Goal: Check status: Check status

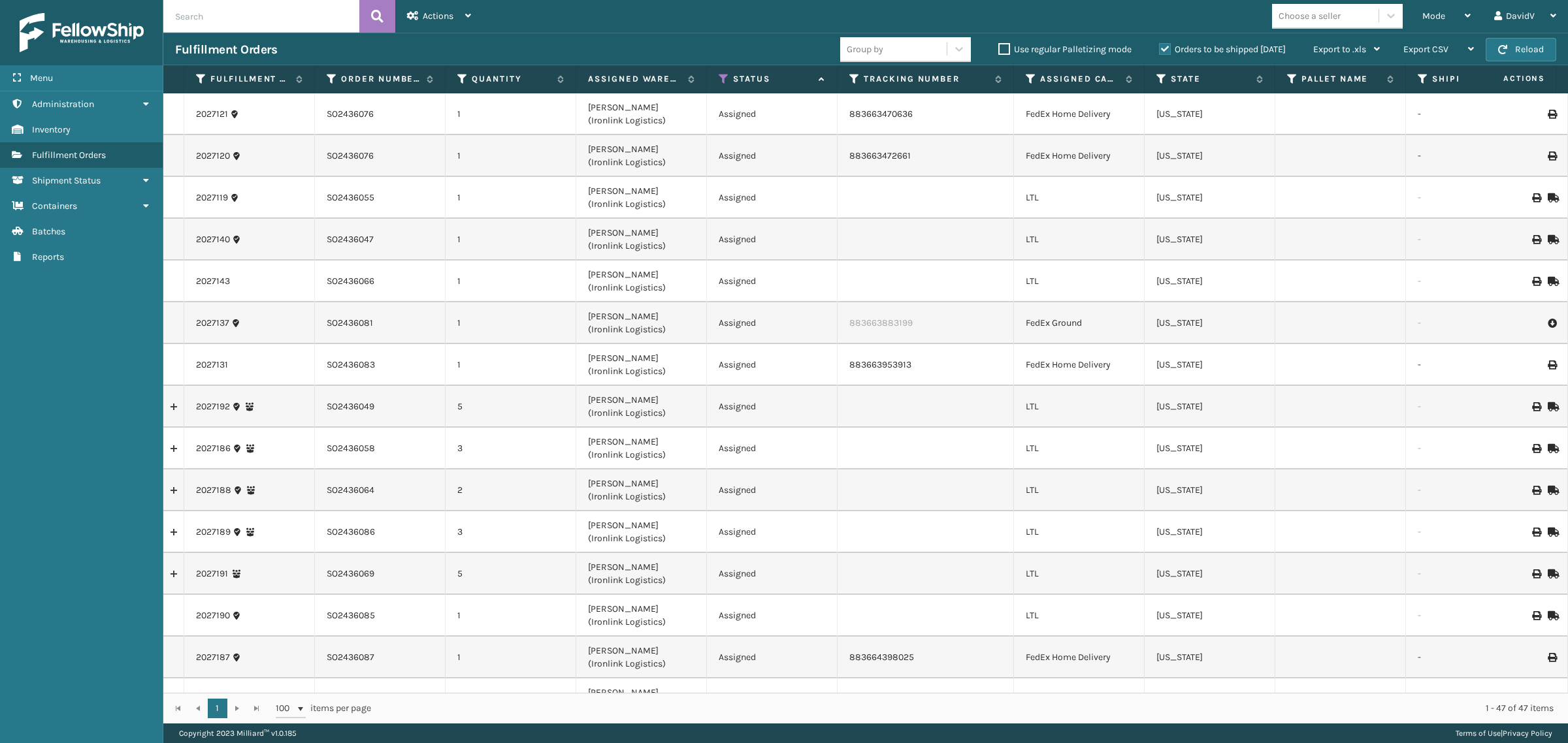
click at [1159, 49] on label "Orders to be shipped [DATE]" at bounding box center [1223, 49] width 127 height 11
click at [1159, 49] on input "Orders to be shipped [DATE]" at bounding box center [1159, 46] width 1 height 8
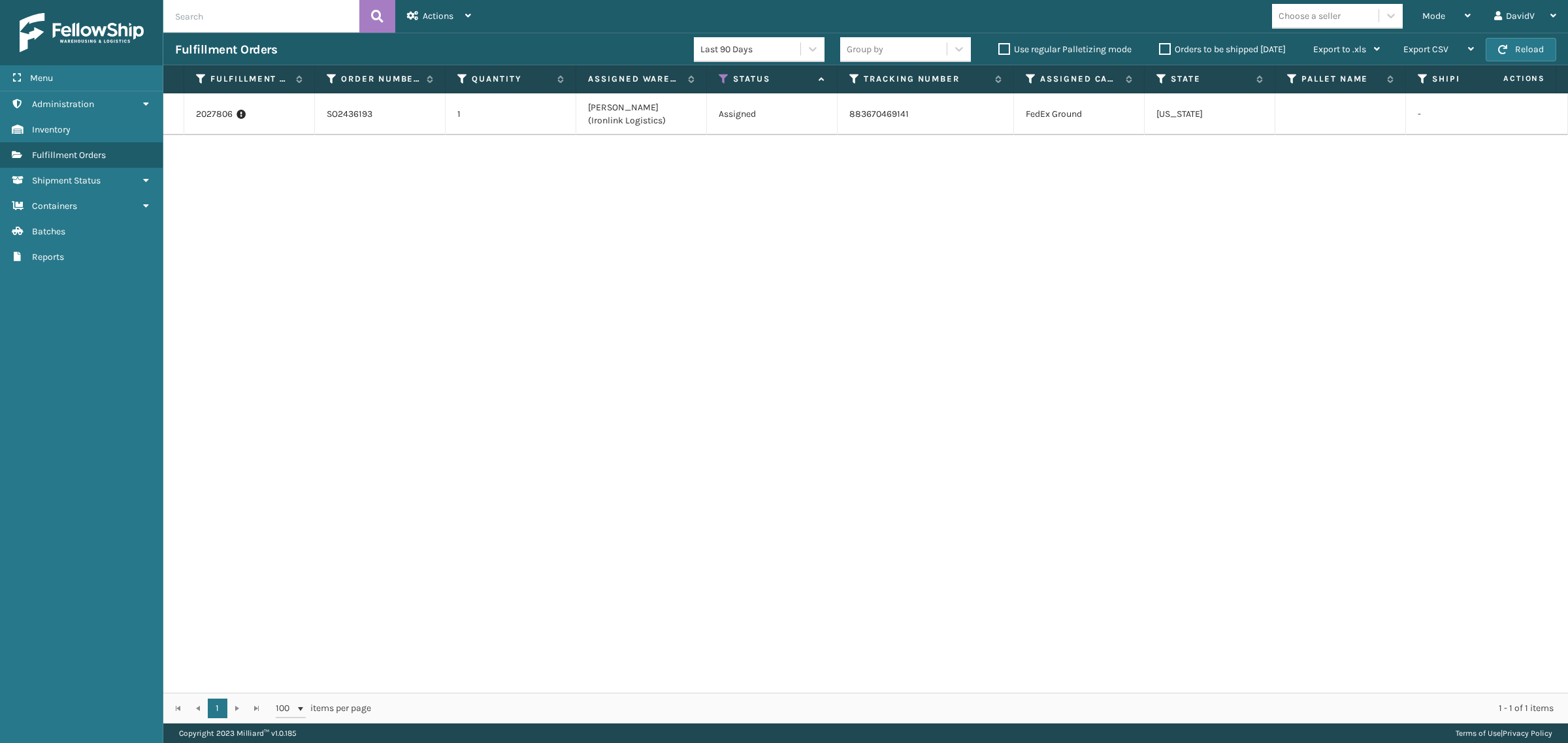
click at [1165, 46] on label "Orders to be shipped [DATE]" at bounding box center [1223, 49] width 127 height 11
click at [1159, 46] on input "Orders to be shipped [DATE]" at bounding box center [1159, 46] width 1 height 8
click at [1165, 46] on label "Orders to be shipped [DATE]" at bounding box center [1223, 49] width 127 height 11
click at [1159, 46] on input "Orders to be shipped [DATE]" at bounding box center [1159, 46] width 1 height 8
click at [1164, 50] on label "Orders to be shipped [DATE]" at bounding box center [1223, 49] width 127 height 11
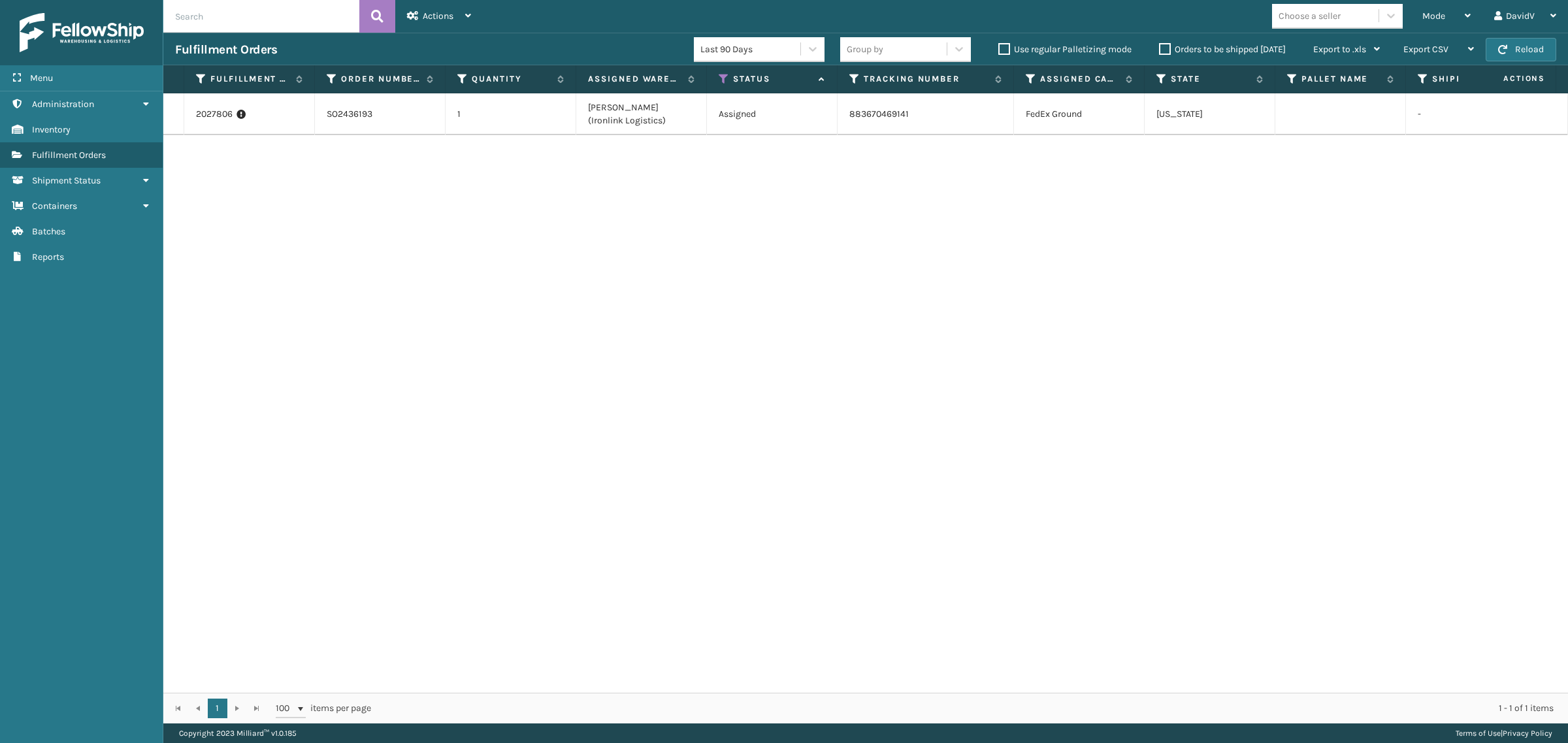
click at [1159, 50] on input "Orders to be shipped [DATE]" at bounding box center [1159, 46] width 1 height 8
click at [1164, 50] on label "Orders to be shipped [DATE]" at bounding box center [1223, 49] width 127 height 11
click at [1159, 50] on input "Orders to be shipped [DATE]" at bounding box center [1159, 46] width 1 height 8
click at [215, 115] on link "2027806" at bounding box center [214, 114] width 37 height 13
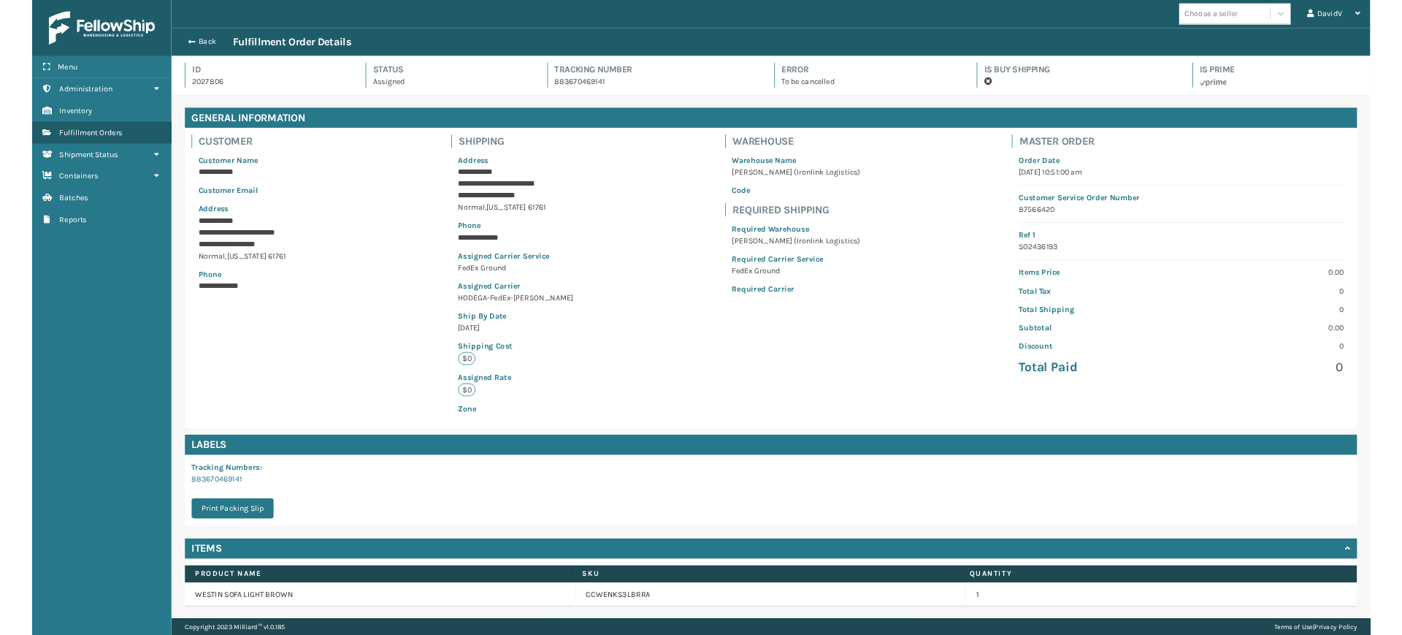
scroll to position [34, 1570]
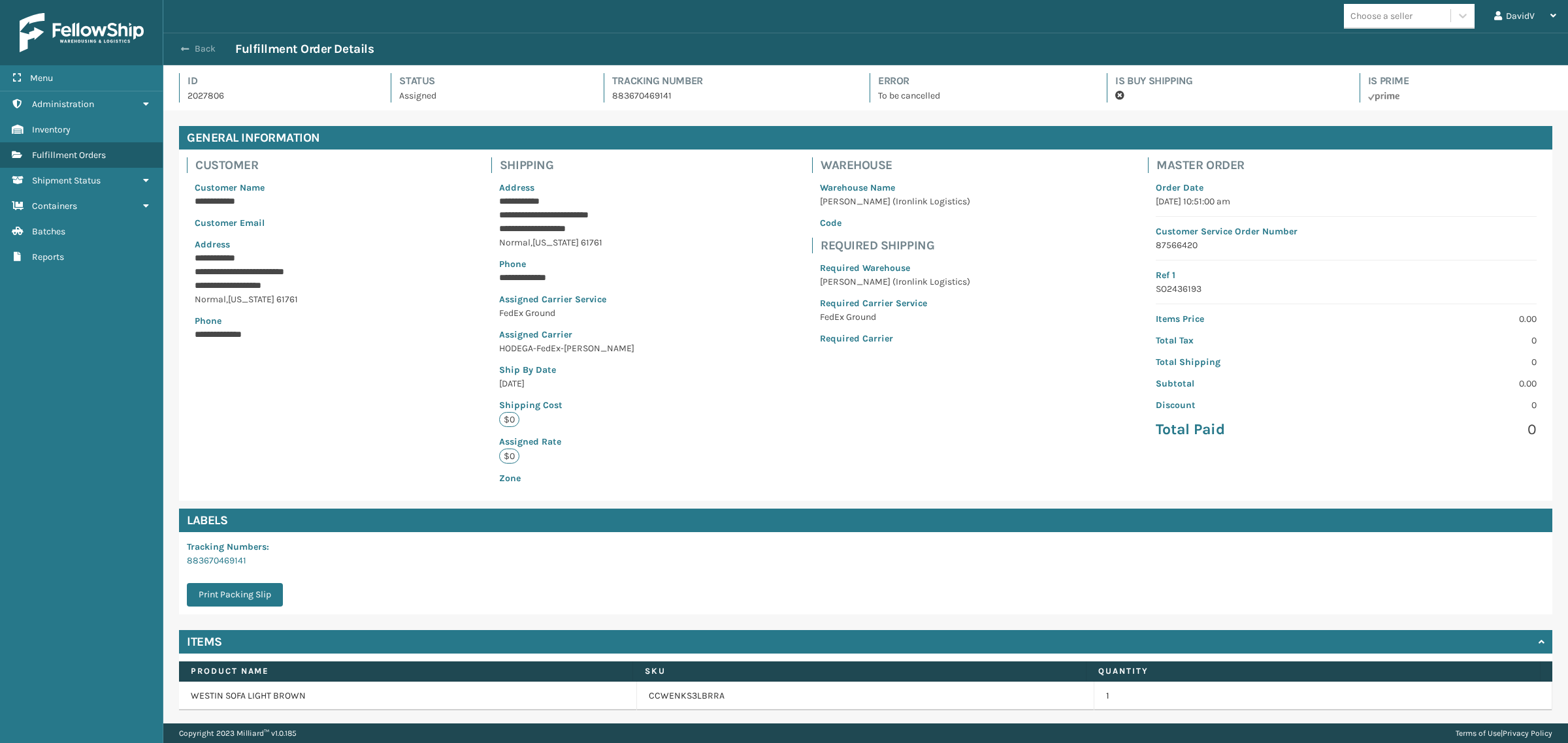
click at [191, 47] on button "Back" at bounding box center [205, 48] width 60 height 12
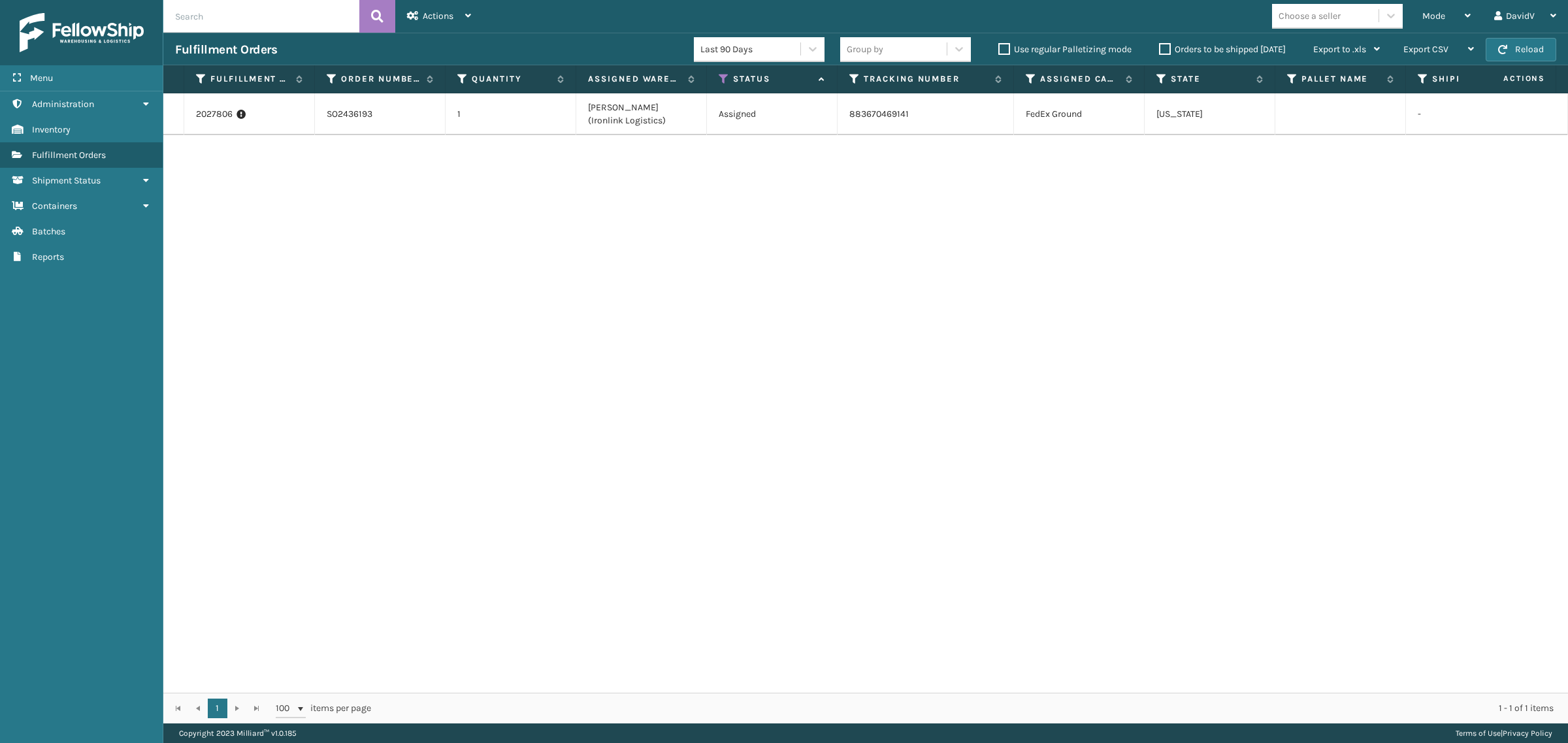
click at [1164, 51] on label "Orders to be shipped [DATE]" at bounding box center [1223, 49] width 127 height 11
click at [1159, 50] on input "Orders to be shipped [DATE]" at bounding box center [1159, 46] width 1 height 8
click at [1164, 51] on label "Orders to be shipped [DATE]" at bounding box center [1223, 49] width 127 height 11
click at [1159, 50] on input "Orders to be shipped [DATE]" at bounding box center [1159, 46] width 1 height 8
click at [1164, 51] on label "Orders to be shipped [DATE]" at bounding box center [1223, 49] width 127 height 11
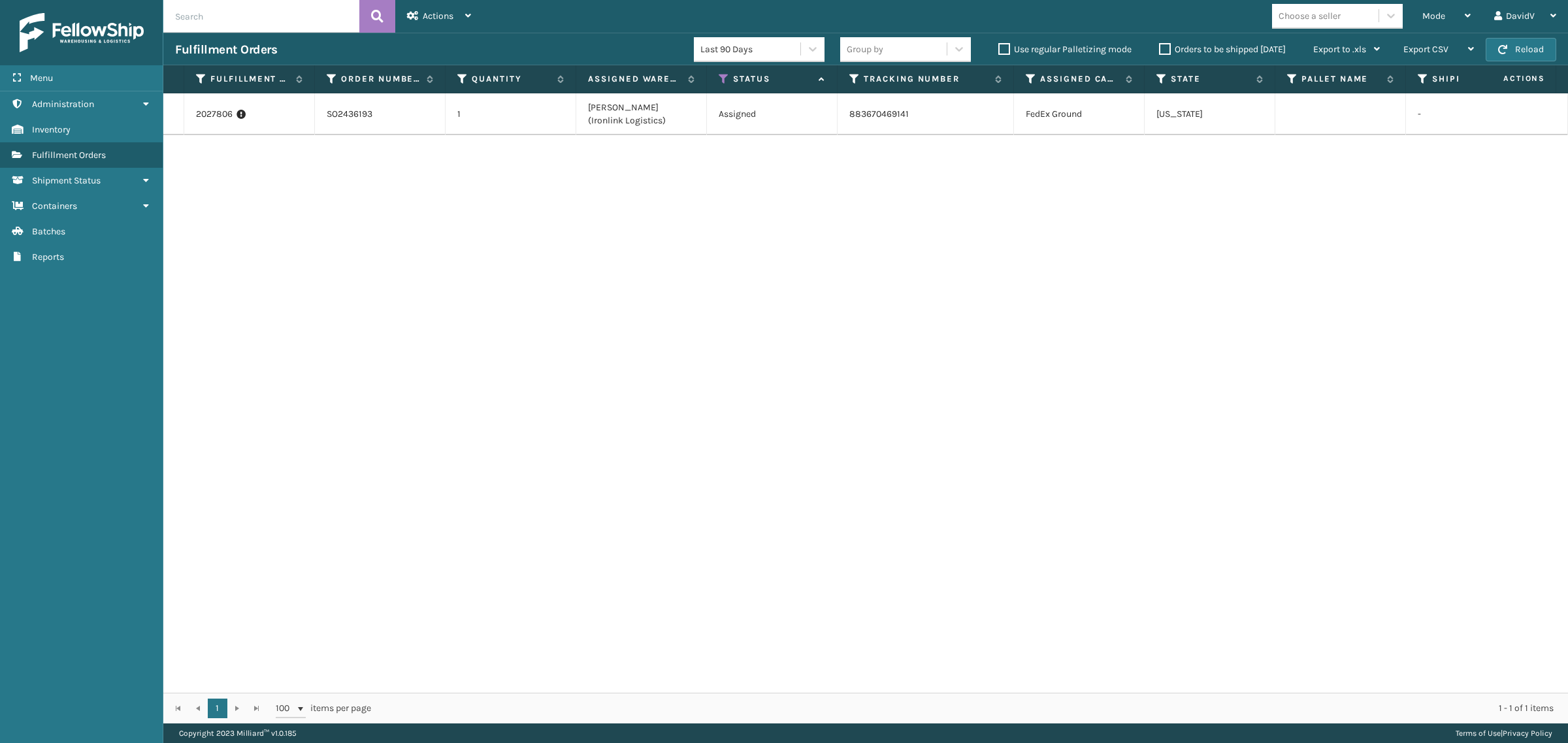
click at [1159, 50] on input "Orders to be shipped [DATE]" at bounding box center [1159, 46] width 1 height 8
click at [1164, 51] on label "Orders to be shipped [DATE]" at bounding box center [1223, 49] width 127 height 11
click at [1159, 50] on input "Orders to be shipped [DATE]" at bounding box center [1159, 46] width 1 height 8
click at [1161, 49] on label "Orders to be shipped [DATE]" at bounding box center [1223, 49] width 127 height 11
click at [1159, 49] on input "Orders to be shipped [DATE]" at bounding box center [1159, 46] width 1 height 8
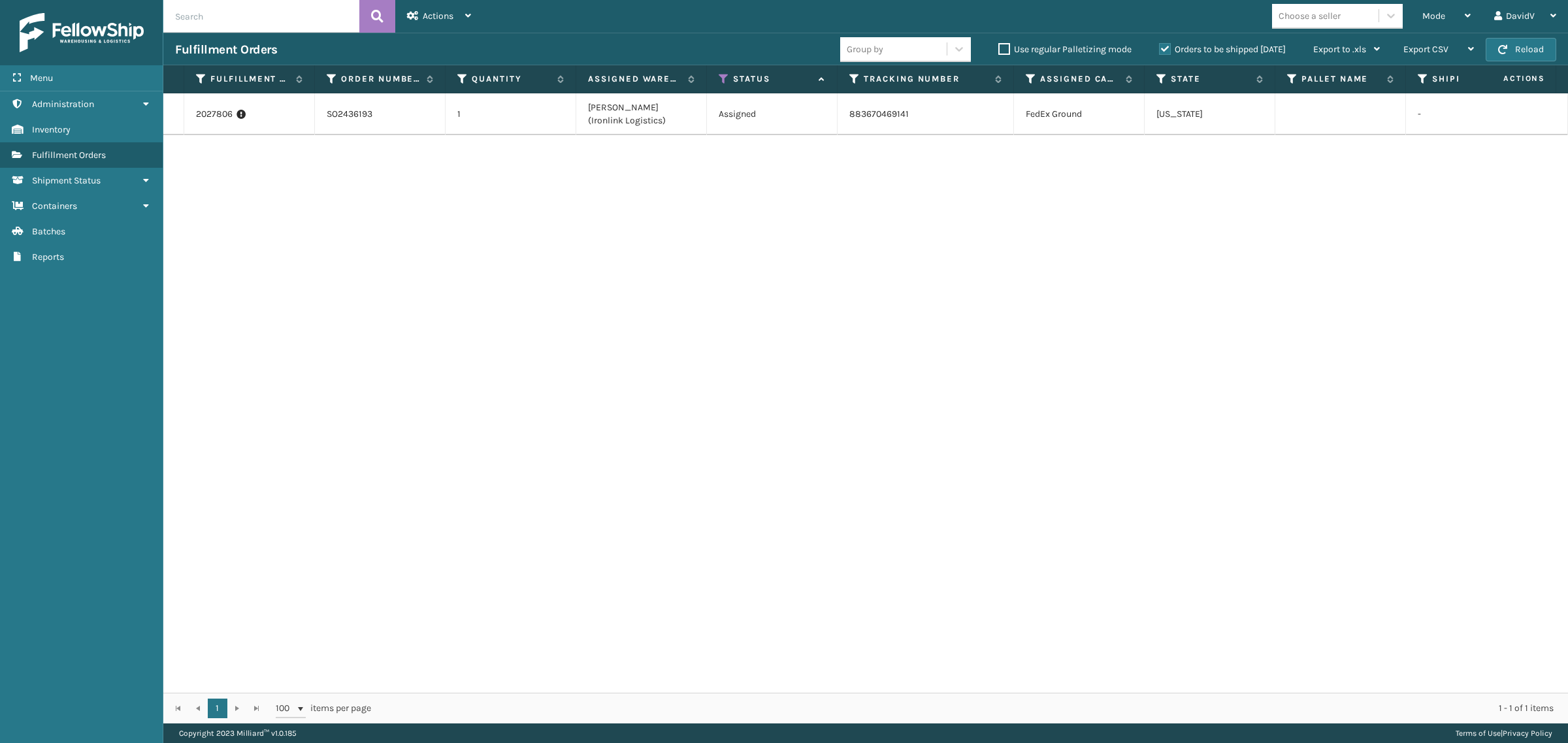
click at [1162, 49] on label "Orders to be shipped [DATE]" at bounding box center [1223, 49] width 127 height 11
click at [1159, 49] on input "Orders to be shipped [DATE]" at bounding box center [1159, 46] width 1 height 8
click at [1194, 284] on div "2027806 SO2436193 1 [PERSON_NAME] (Ironlink Logistics) Assigned 883670469141 Fe…" at bounding box center [866, 393] width 1404 height 599
click at [1159, 46] on label "Orders to be shipped [DATE]" at bounding box center [1223, 49] width 127 height 11
click at [1159, 46] on input "Orders to be shipped [DATE]" at bounding box center [1159, 46] width 1 height 8
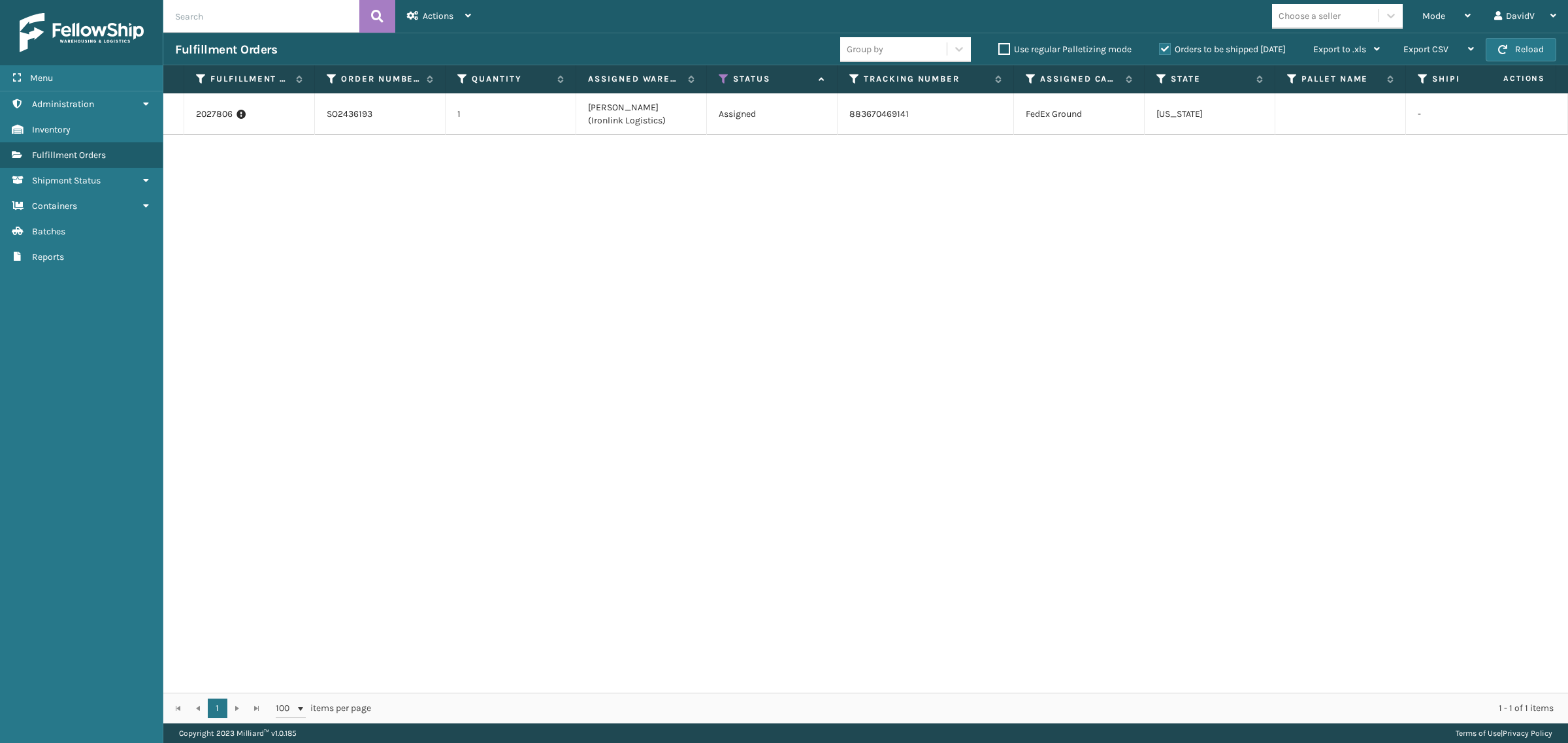
click at [1159, 50] on label "Orders to be shipped [DATE]" at bounding box center [1223, 49] width 127 height 11
click at [1159, 50] on input "Orders to be shipped [DATE]" at bounding box center [1159, 46] width 1 height 8
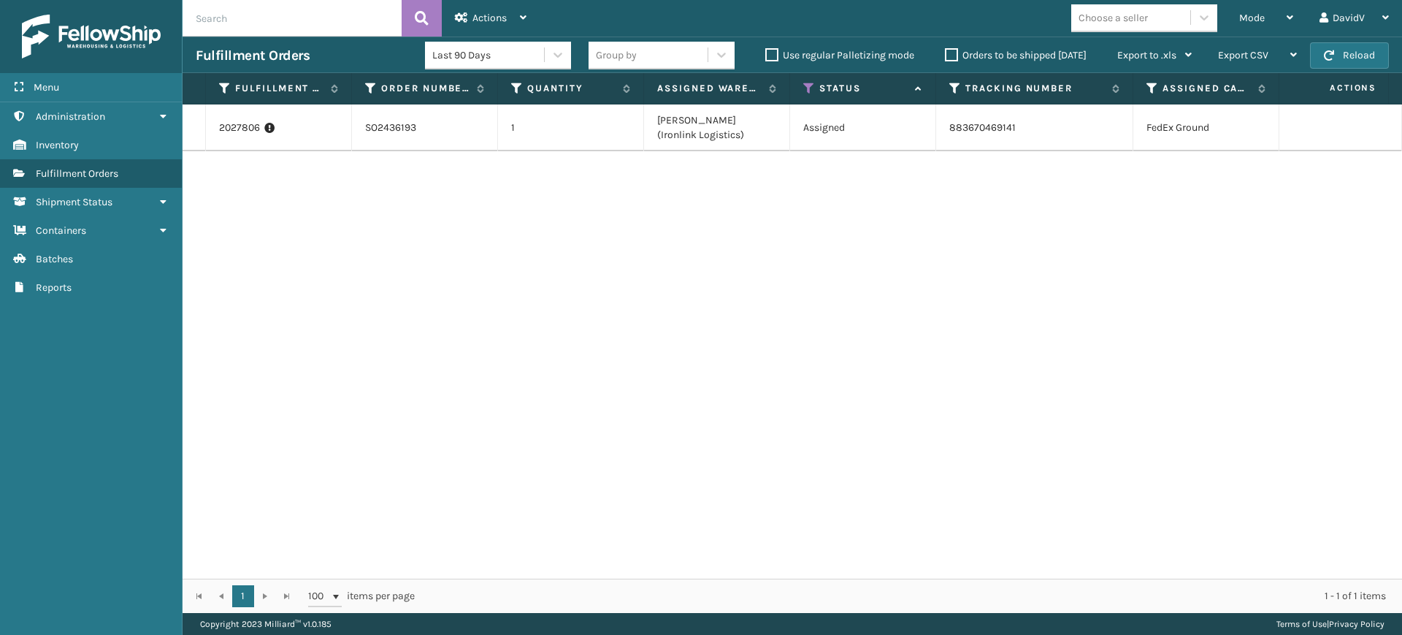
click at [801, 286] on div "2027806 SO2436193 1 [PERSON_NAME] (Ironlink Logistics) Assigned 883670469141 Fe…" at bounding box center [793, 341] width 1220 height 474
click at [952, 58] on label "Orders to be shipped [DATE]" at bounding box center [1016, 55] width 142 height 12
click at [946, 56] on input "Orders to be shipped [DATE]" at bounding box center [945, 51] width 1 height 9
click at [952, 58] on label "Orders to be shipped [DATE]" at bounding box center [1016, 55] width 142 height 12
click at [946, 56] on input "Orders to be shipped [DATE]" at bounding box center [945, 51] width 1 height 9
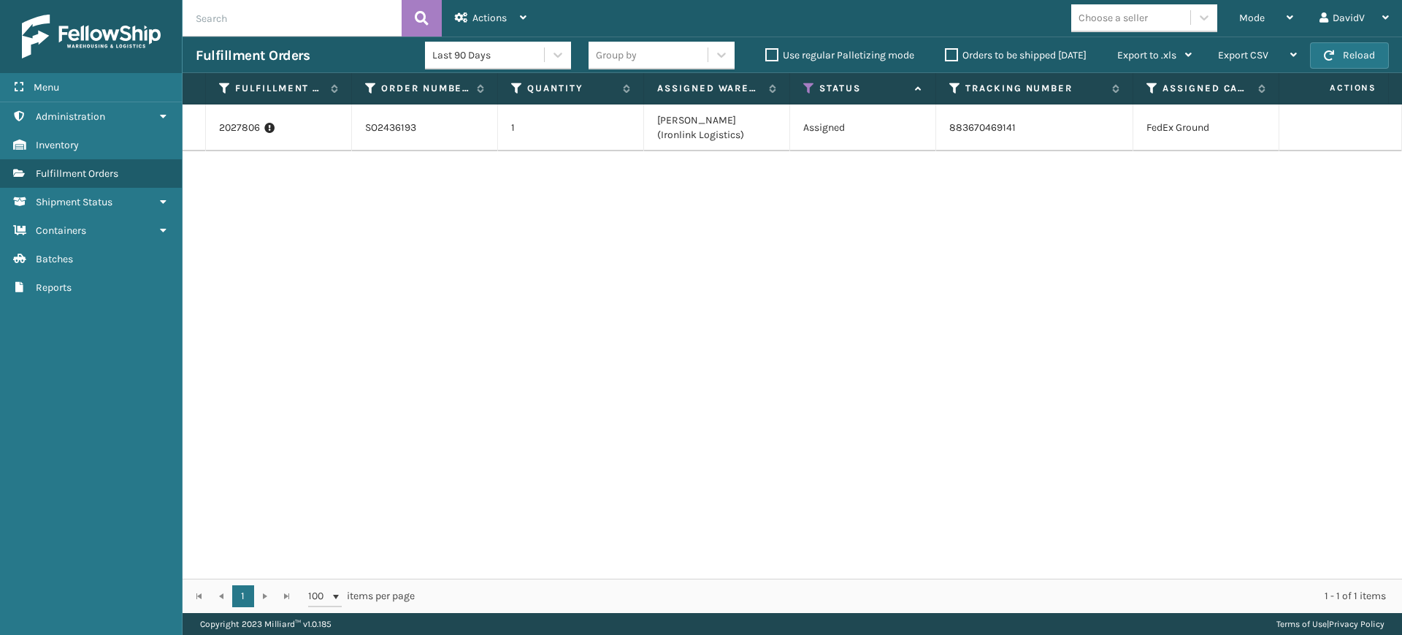
click at [952, 58] on label "Orders to be shipped [DATE]" at bounding box center [1016, 55] width 142 height 12
click at [946, 56] on input "Orders to be shipped [DATE]" at bounding box center [945, 51] width 1 height 9
click at [952, 58] on label "Orders to be shipped [DATE]" at bounding box center [1016, 55] width 142 height 12
click at [946, 56] on input "Orders to be shipped [DATE]" at bounding box center [945, 51] width 1 height 9
